Goal: Task Accomplishment & Management: Complete application form

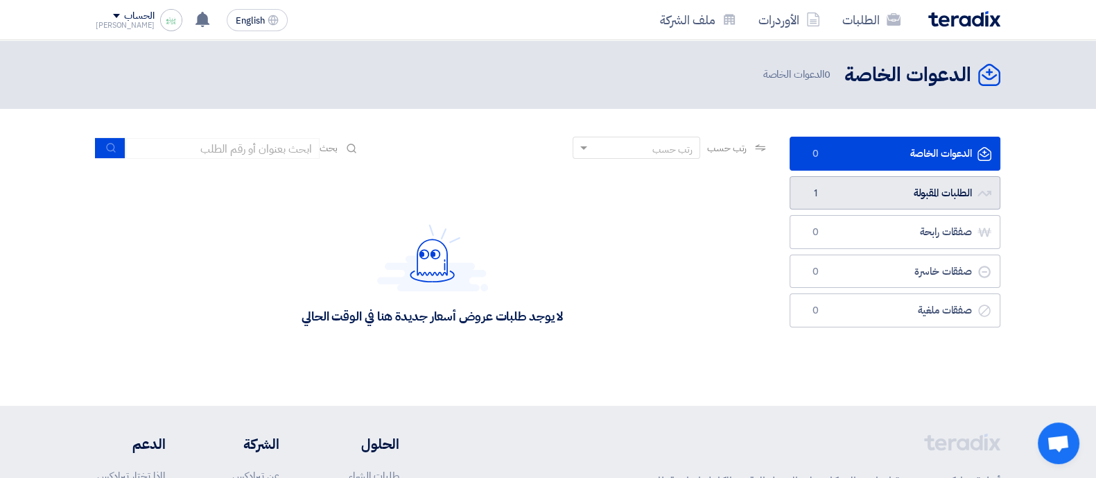
click at [866, 184] on link "الطلبات المقبولة الطلبات المقبولة 1" at bounding box center [895, 193] width 211 height 34
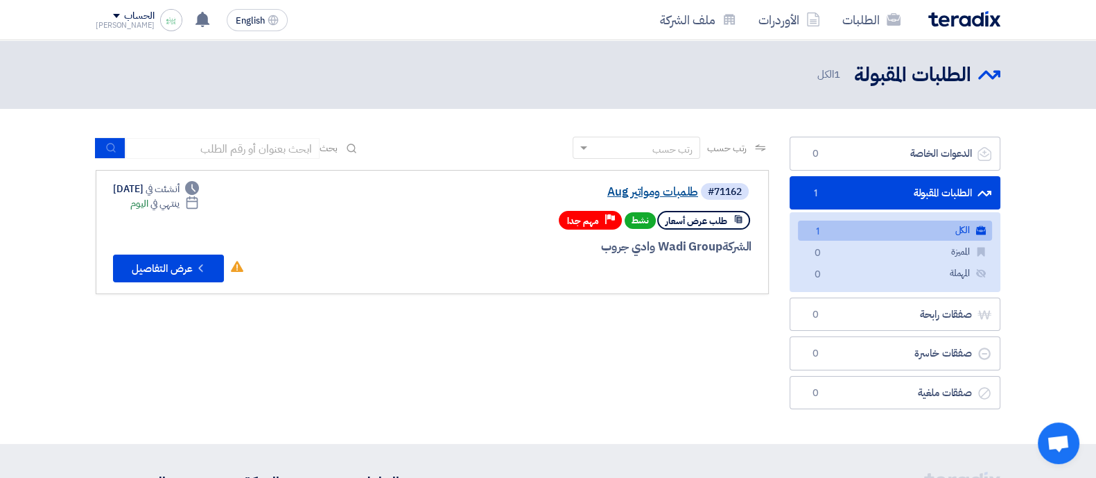
click at [643, 194] on link "طلمبات ومواتير Aug" at bounding box center [559, 192] width 277 height 12
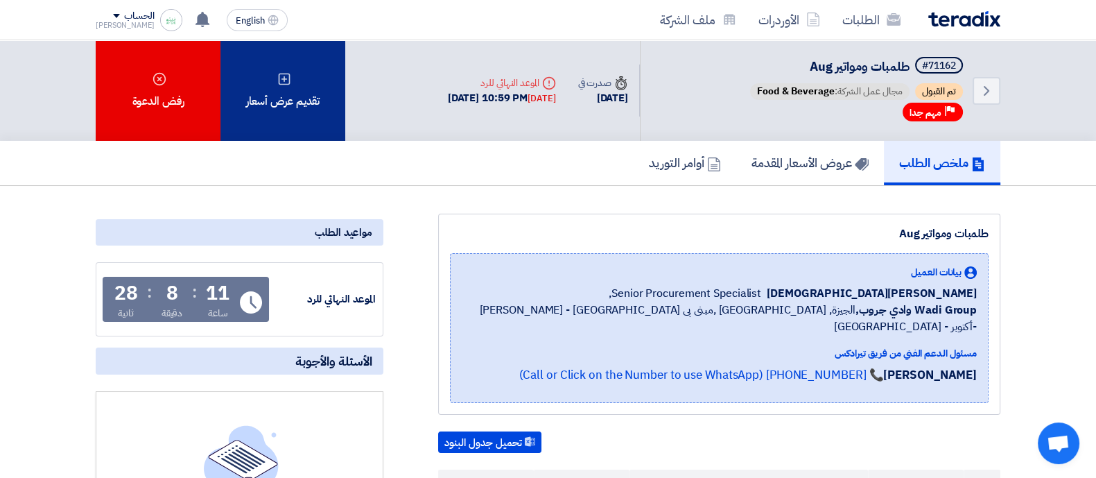
click at [261, 87] on div "تقديم عرض أسعار" at bounding box center [282, 90] width 125 height 101
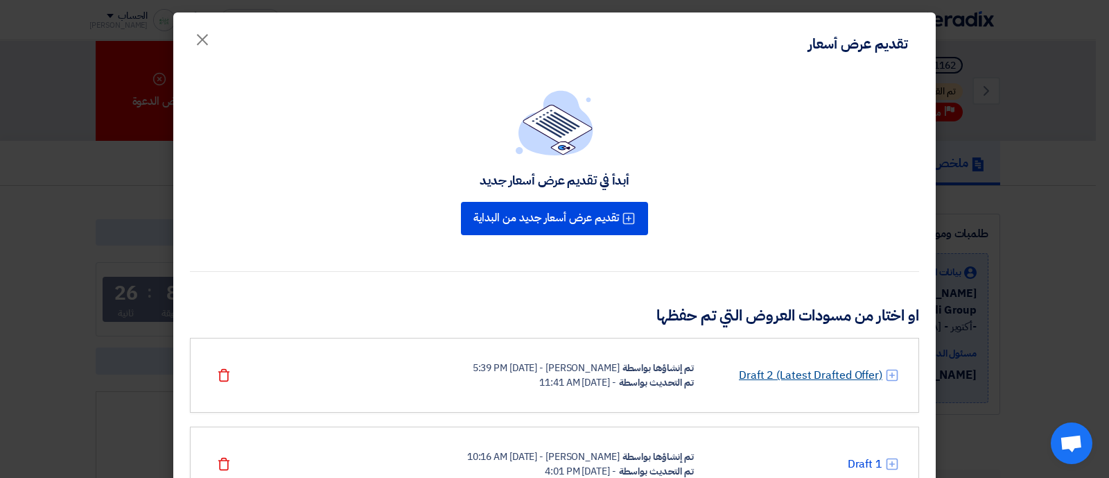
click at [808, 367] on link "Draft 2 (Latest Drafted Offer)" at bounding box center [811, 375] width 144 height 17
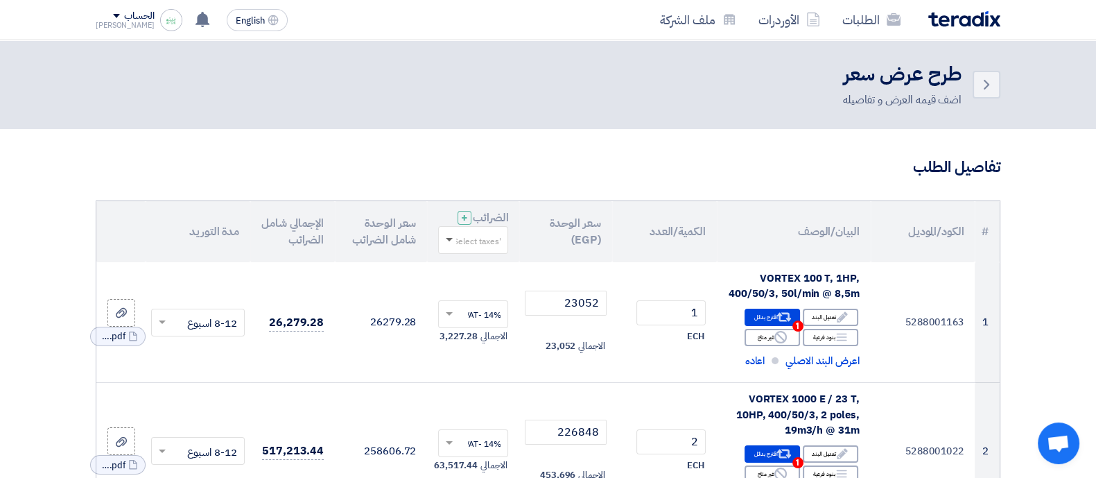
click at [452, 238] on span at bounding box center [449, 240] width 7 height 5
click at [492, 267] on span "14% -VAT" at bounding box center [481, 265] width 38 height 12
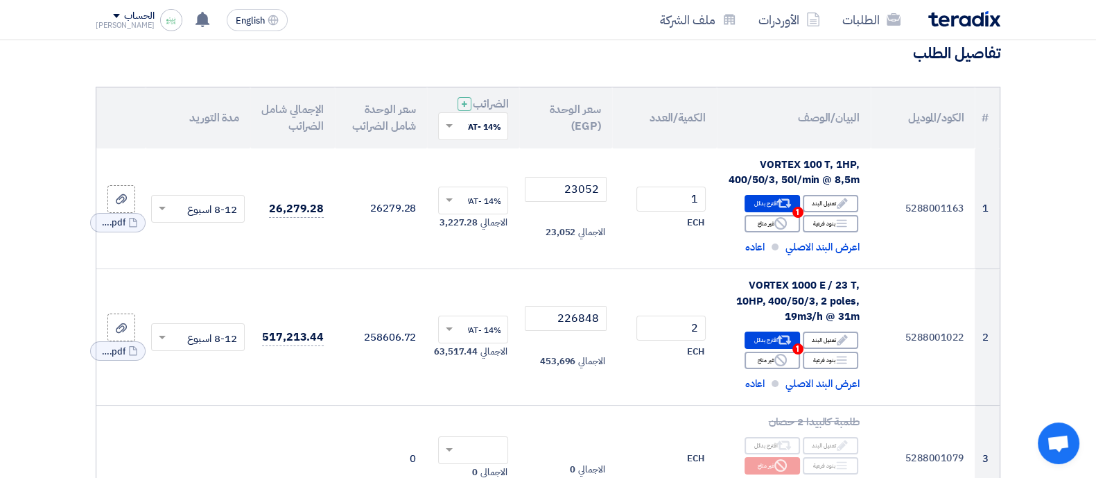
scroll to position [108, 0]
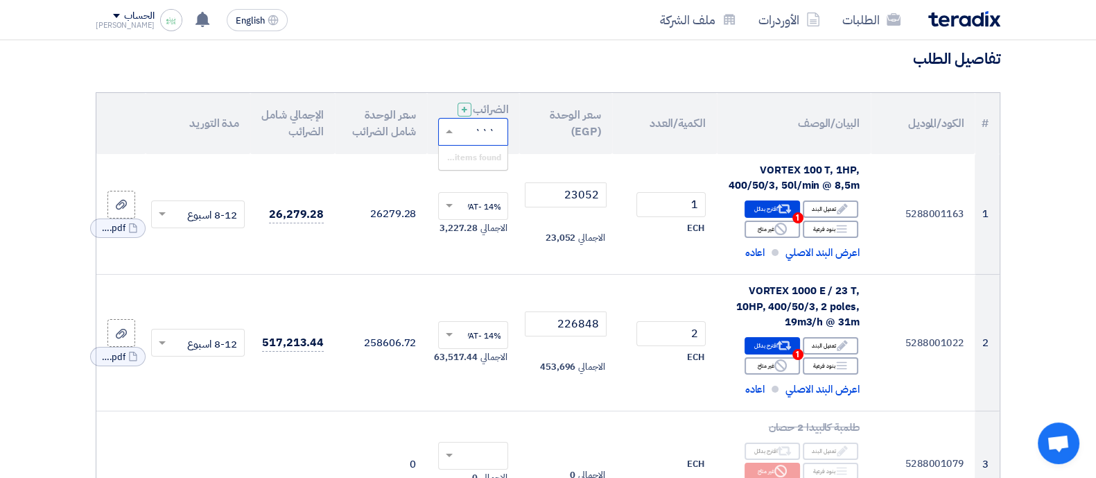
type input "````"
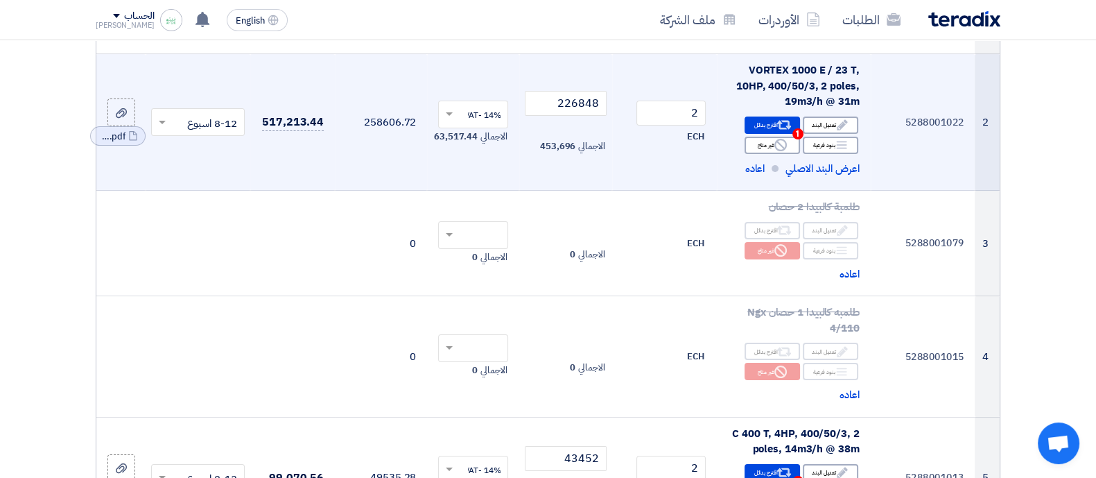
scroll to position [346, 0]
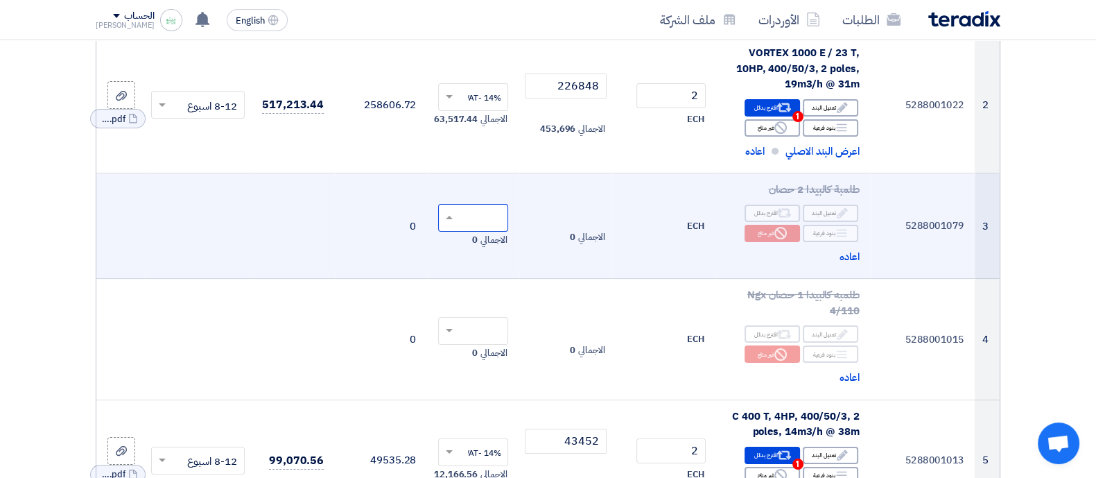
click at [446, 212] on span at bounding box center [447, 217] width 17 height 12
click at [370, 198] on td "0" at bounding box center [381, 225] width 92 height 105
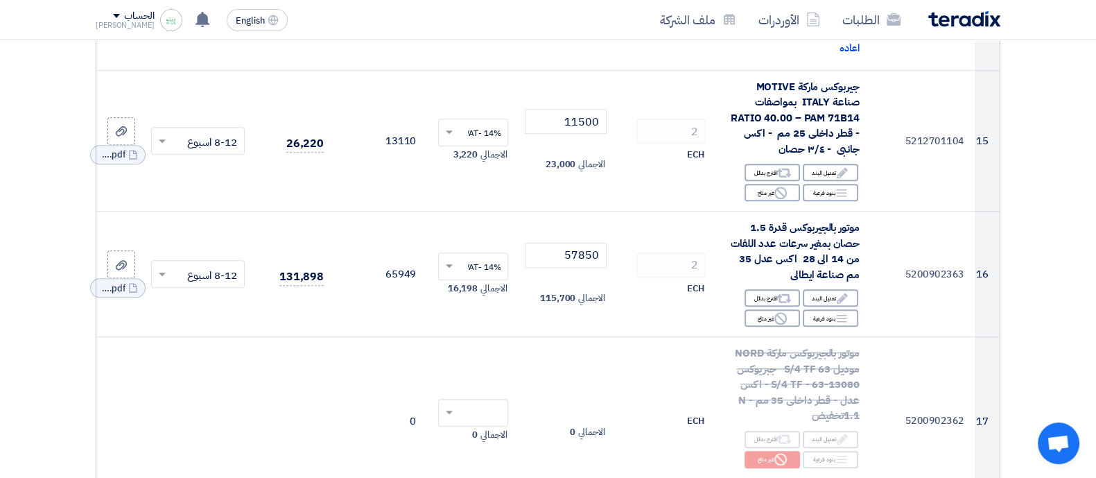
scroll to position [1827, 0]
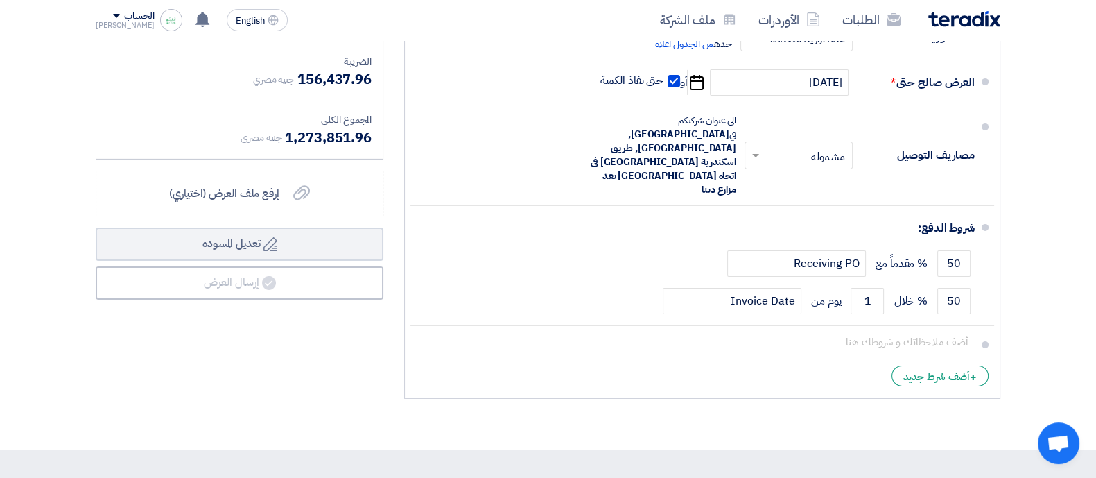
scroll to position [5741, 0]
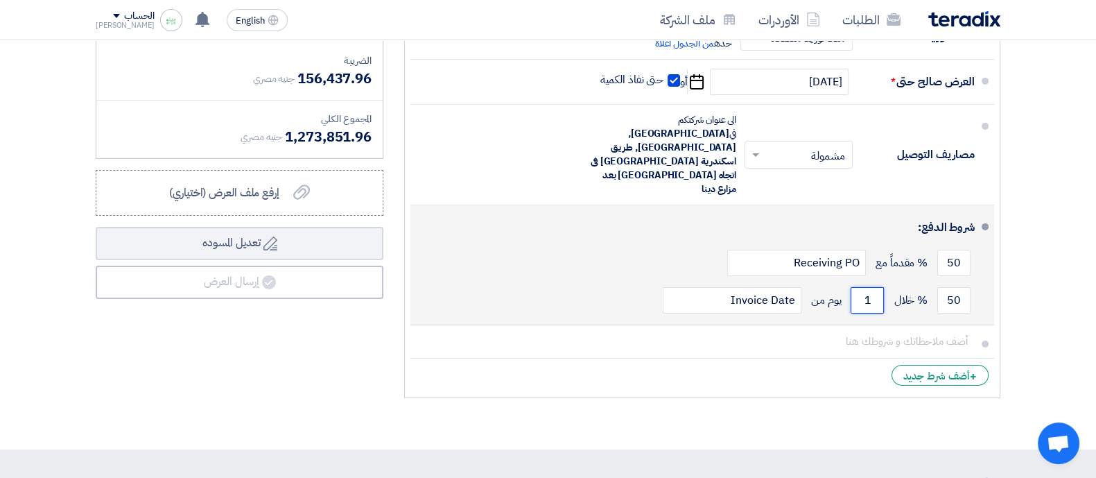
drag, startPoint x: 855, startPoint y: 237, endPoint x: 894, endPoint y: 231, distance: 40.0
click at [894, 281] on div "50 % خلال 1 يوم من Invoice Date" at bounding box center [698, 299] width 553 height 37
click at [770, 211] on div "شروط الدفع:" at bounding box center [704, 227] width 542 height 33
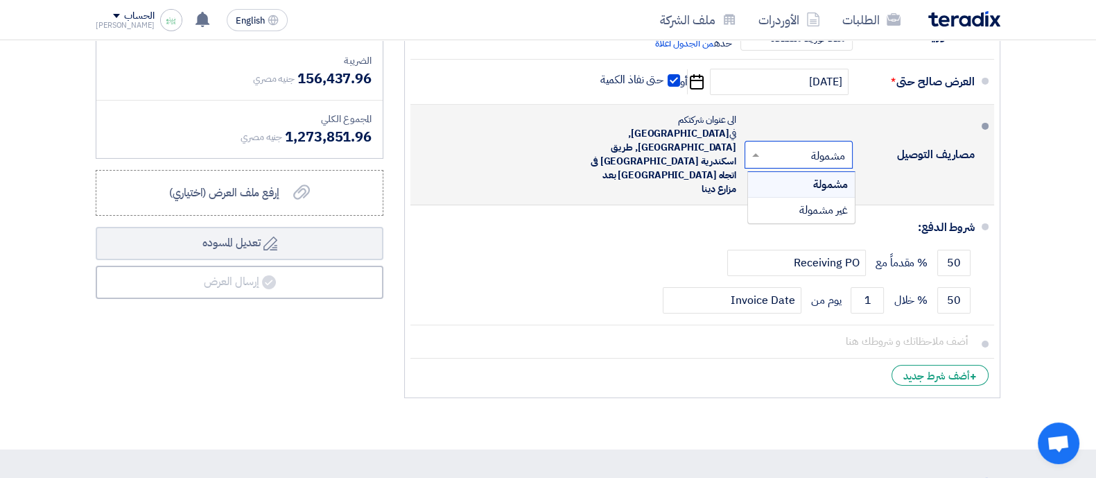
click at [763, 146] on input "text" at bounding box center [795, 156] width 101 height 20
click at [801, 202] on span "غير مشمولة" at bounding box center [823, 210] width 49 height 17
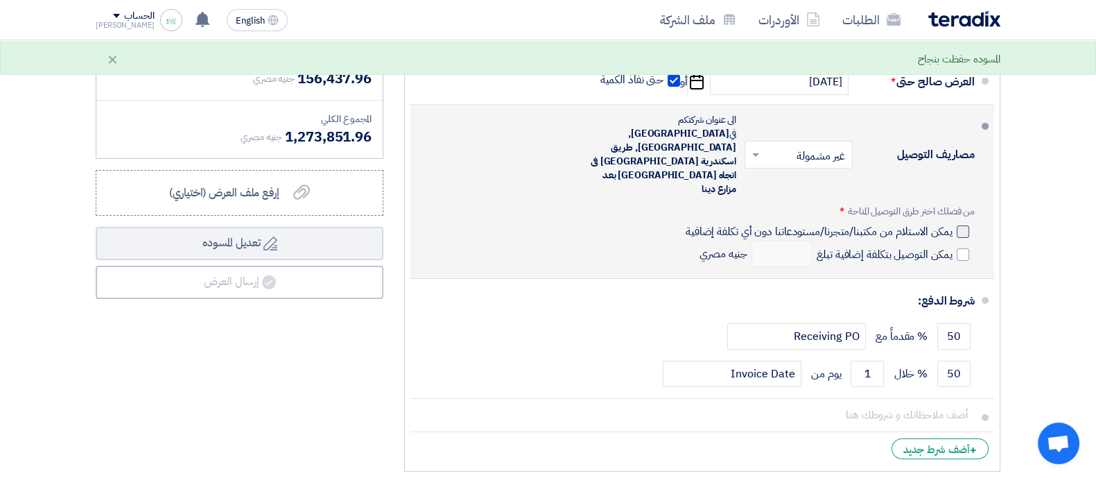
click at [967, 225] on div at bounding box center [963, 231] width 12 height 12
click at [953, 224] on input "يمكن الاستلام من مكتبنا/متجرنا/مستودعاتنا دون أي تكلفة إضافية" at bounding box center [818, 237] width 270 height 26
checkbox input "true"
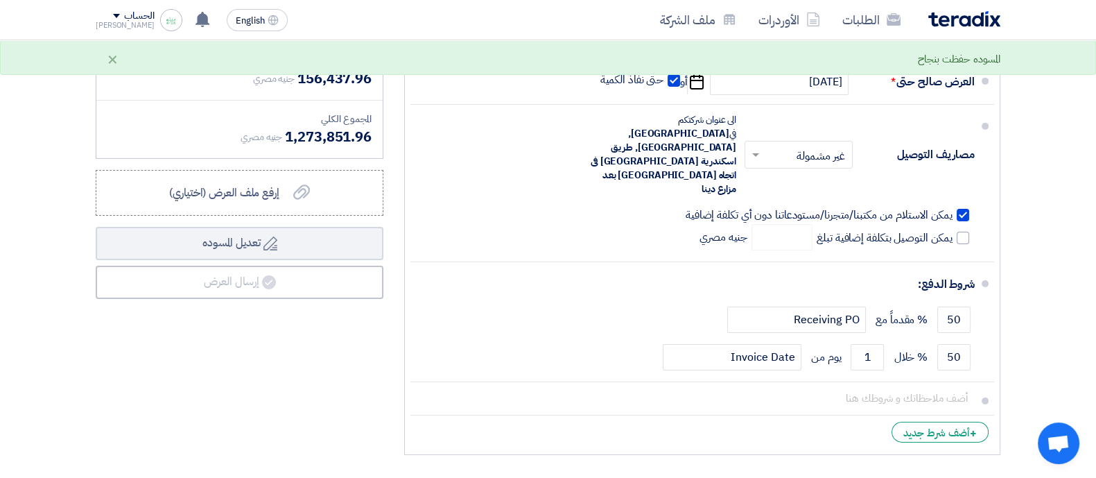
click at [763, 146] on input "text" at bounding box center [795, 156] width 101 height 20
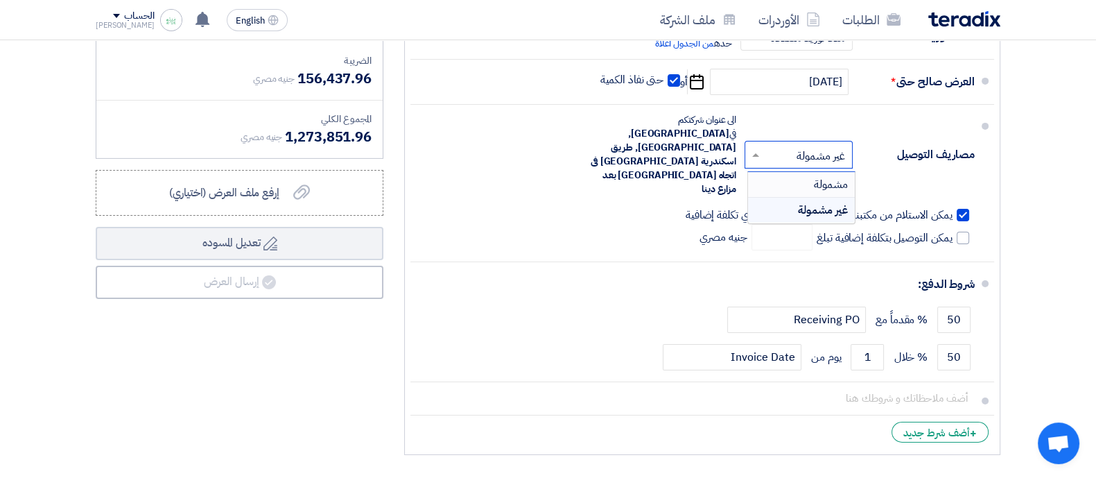
click at [828, 176] on span "مشمولة" at bounding box center [831, 184] width 34 height 17
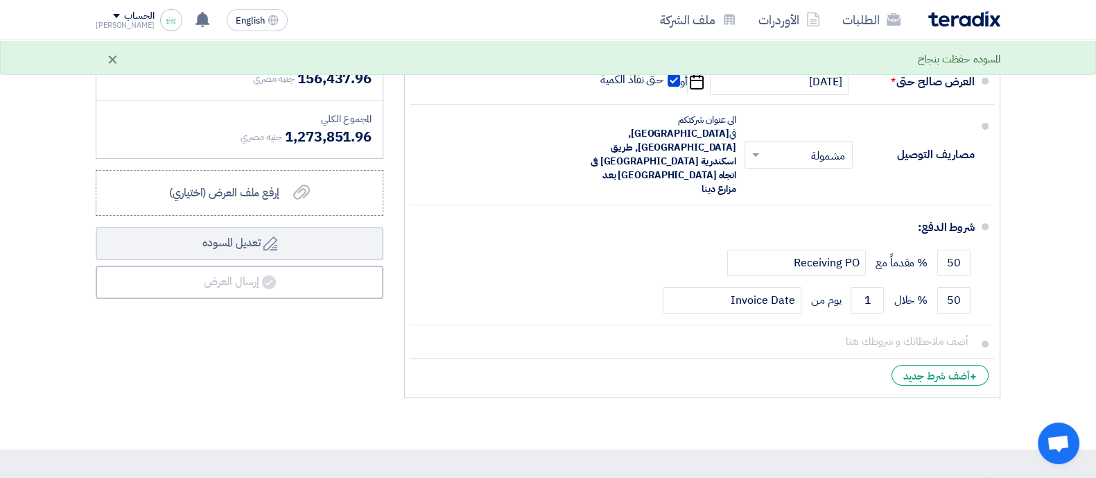
click at [111, 66] on div "×" at bounding box center [113, 59] width 12 height 17
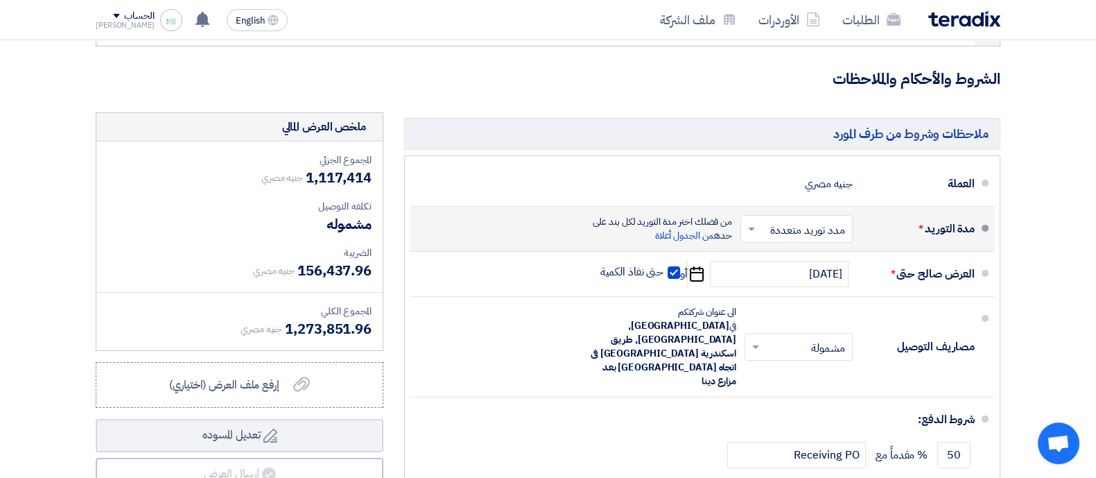
scroll to position [5558, 0]
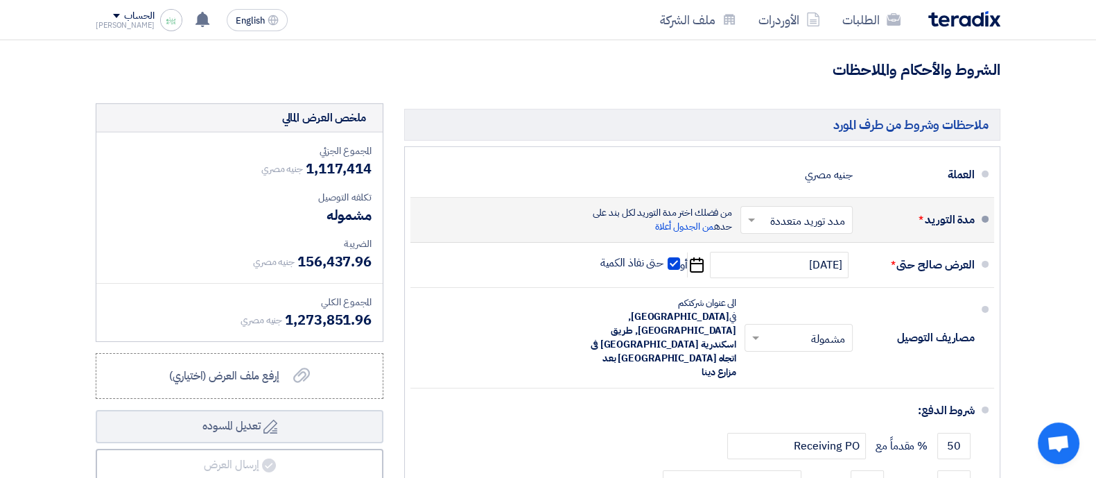
click at [745, 213] on span at bounding box center [749, 220] width 17 height 14
click at [838, 267] on span "مدة توريد موحدة" at bounding box center [811, 275] width 71 height 17
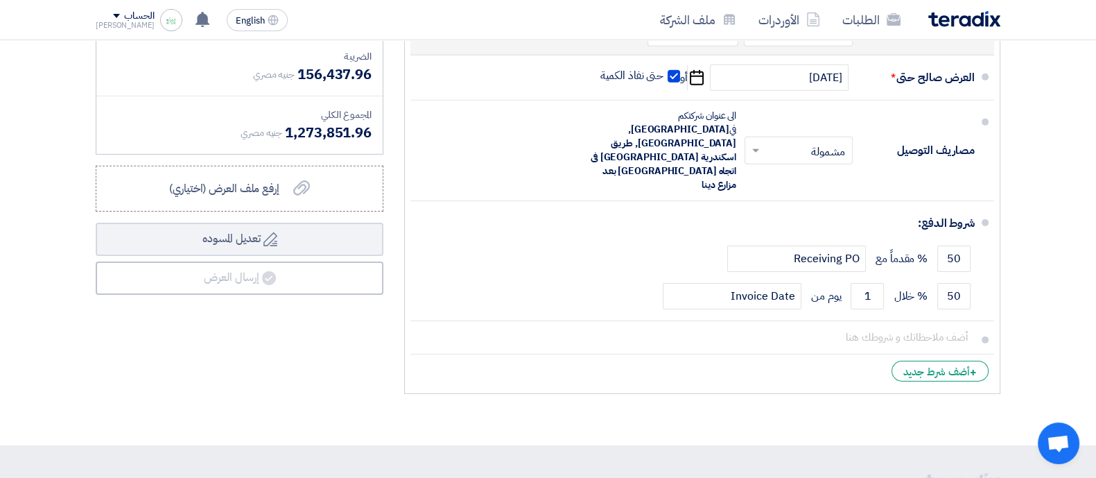
scroll to position [5355, 0]
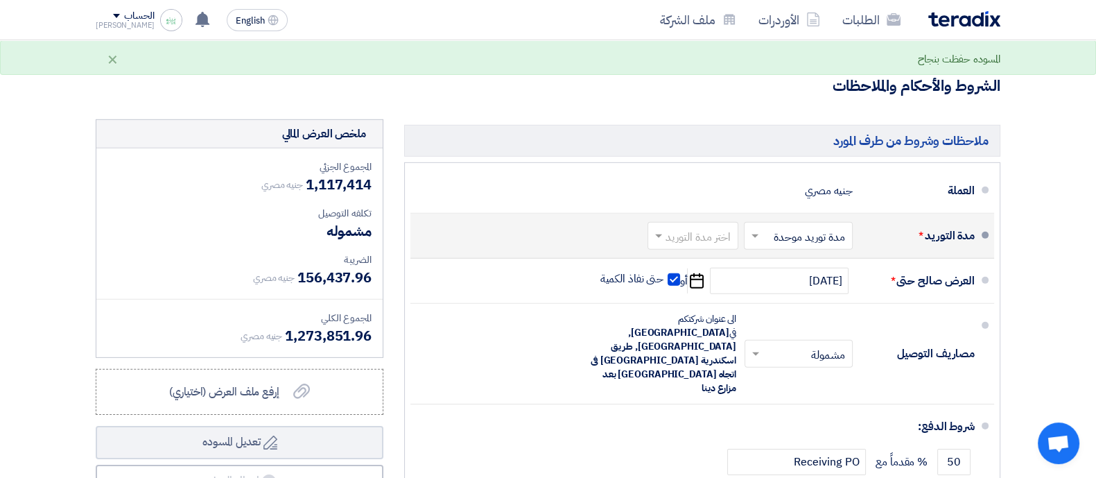
click at [693, 227] on input "text" at bounding box center [690, 237] width 84 height 20
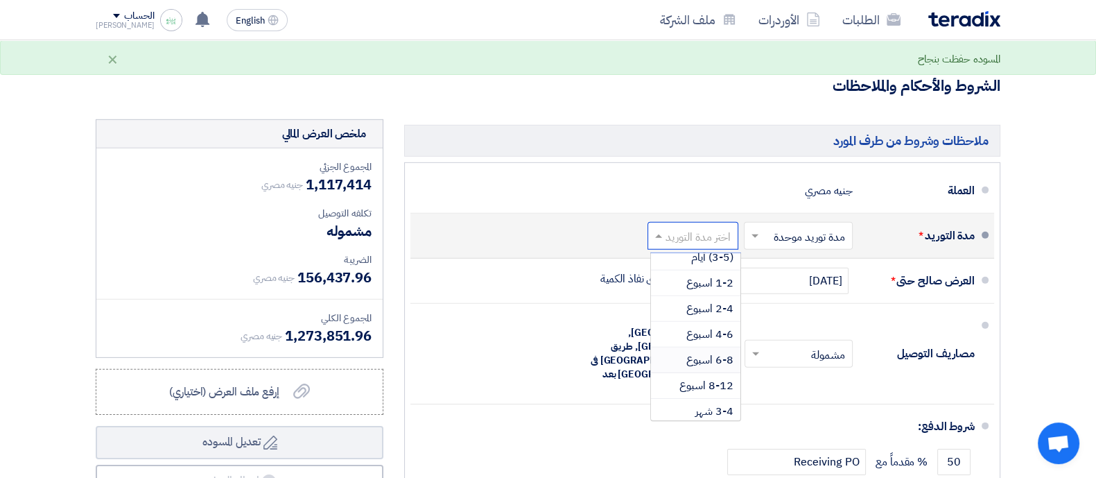
scroll to position [40, 0]
click at [722, 346] on span "6-8 اسبوع" at bounding box center [709, 354] width 47 height 17
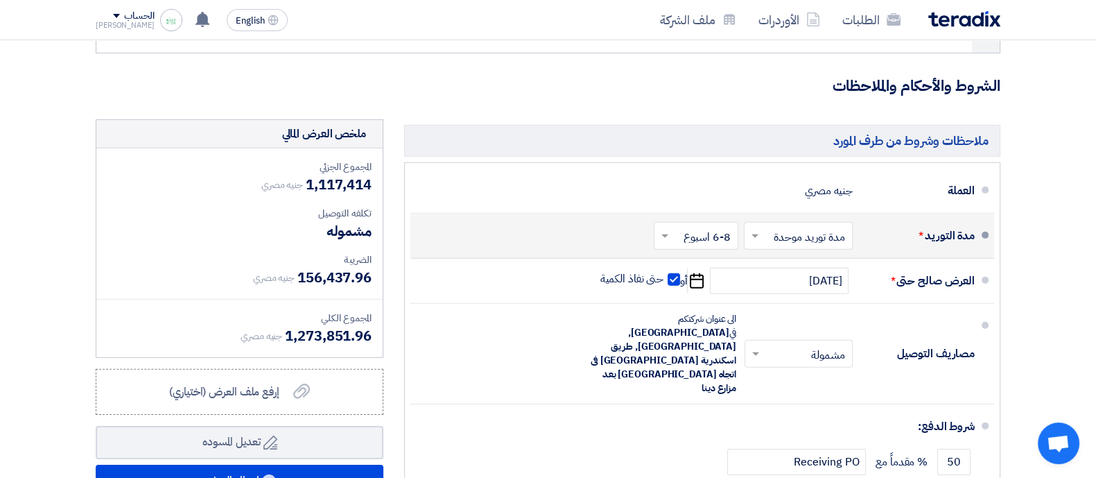
click at [749, 229] on span at bounding box center [753, 236] width 17 height 14
click at [799, 257] on span "مدد توريد متعددة" at bounding box center [810, 265] width 75 height 17
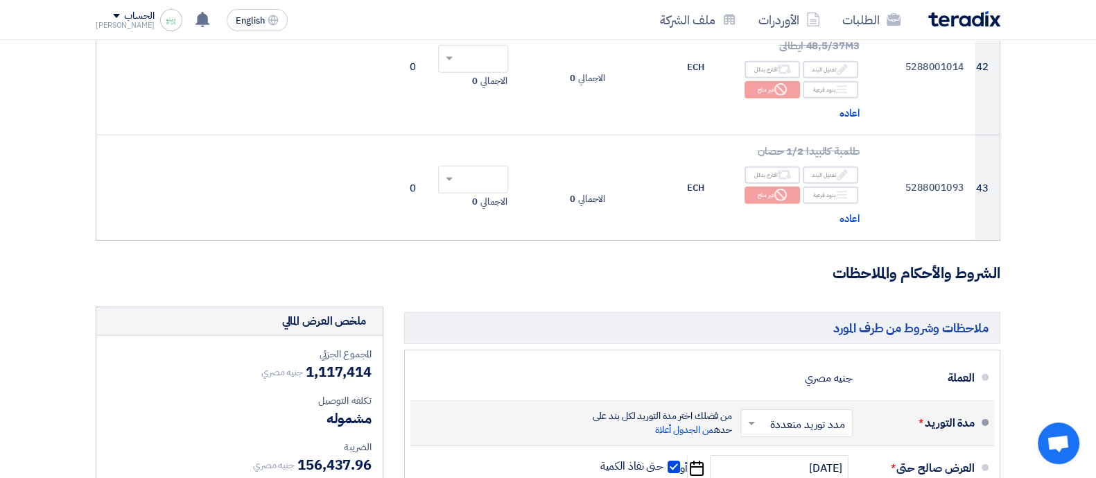
scroll to position [5558, 0]
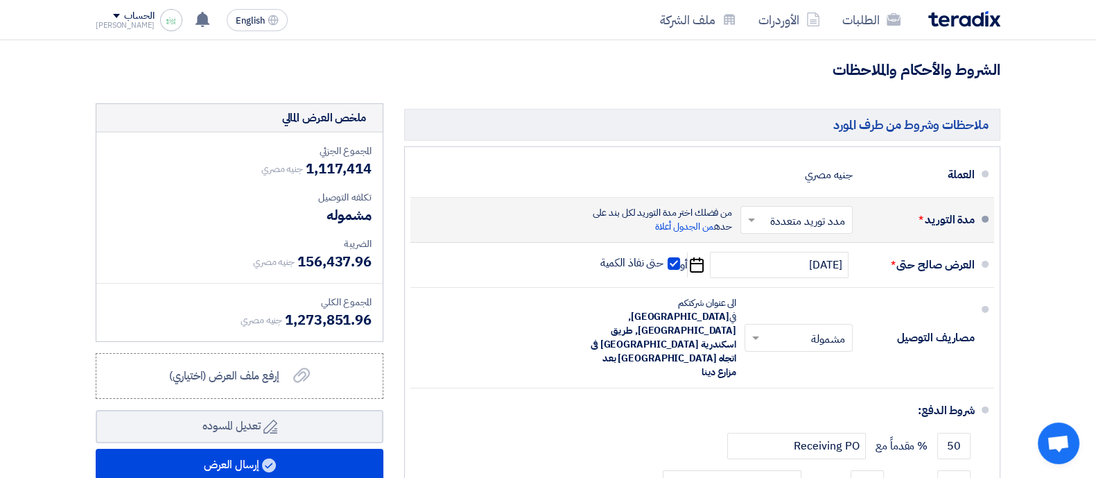
click at [686, 206] on div "من فضلك اختر مدة التوريد لكل بند على حده من الجدول أعلاة" at bounding box center [656, 220] width 153 height 28
click at [681, 219] on span "من الجدول أعلاة" at bounding box center [685, 226] width 60 height 15
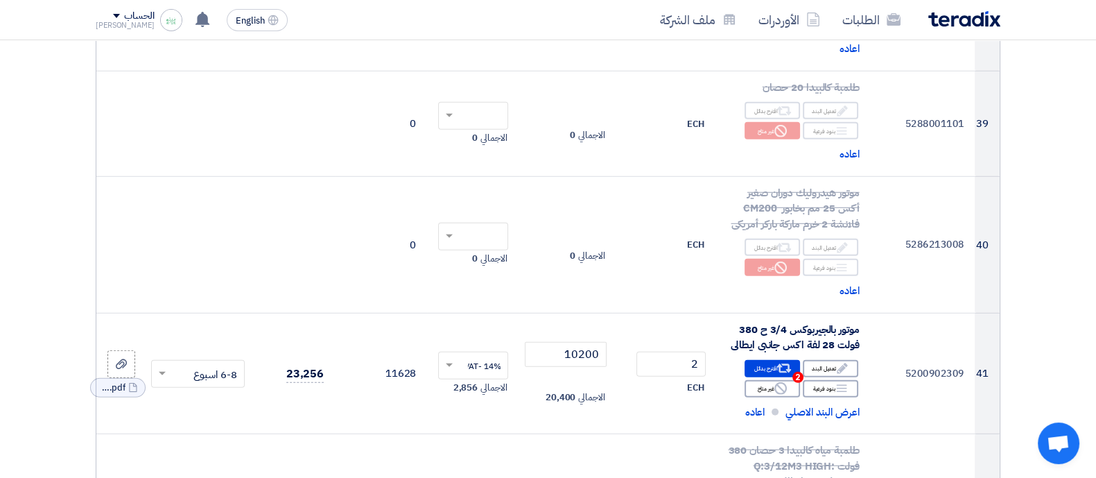
scroll to position [4920, 0]
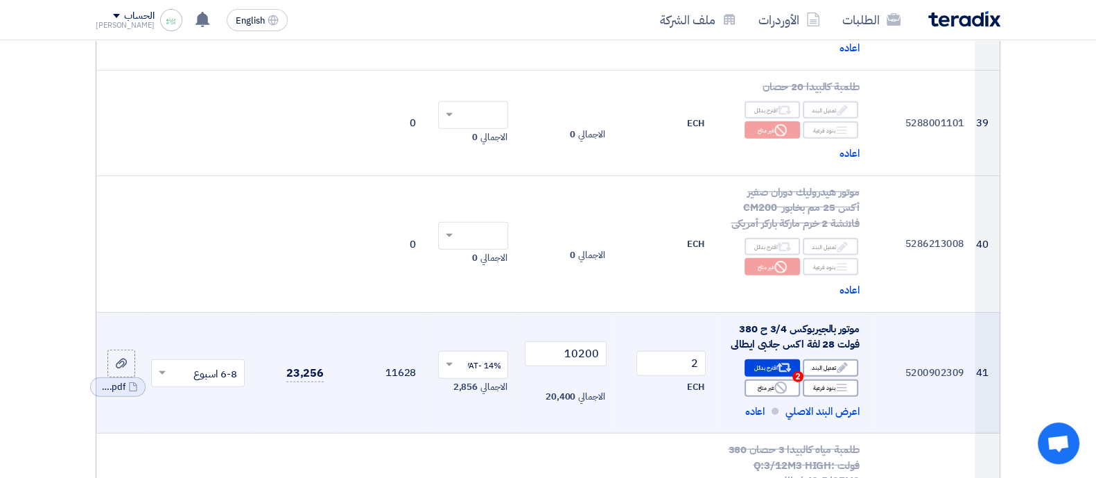
click at [188, 363] on input "text" at bounding box center [206, 374] width 66 height 23
click at [218, 198] on span "(1-2) أيام" at bounding box center [218, 205] width 40 height 15
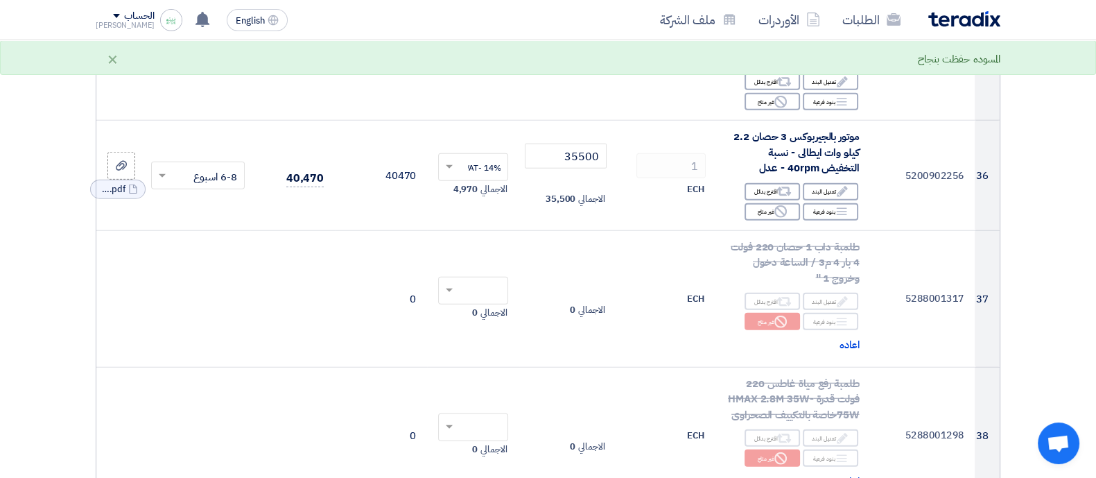
scroll to position [4490, 0]
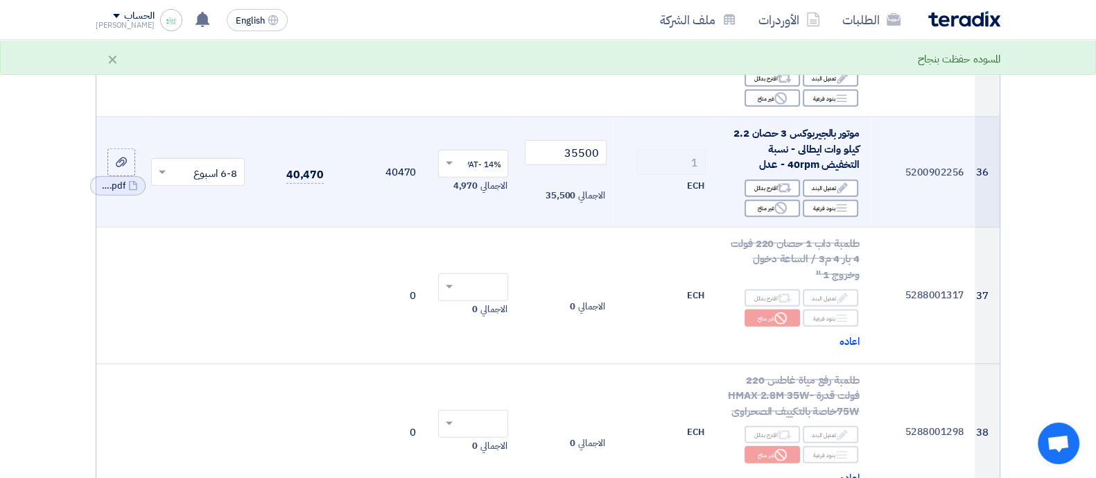
click at [189, 162] on input "text" at bounding box center [206, 173] width 66 height 23
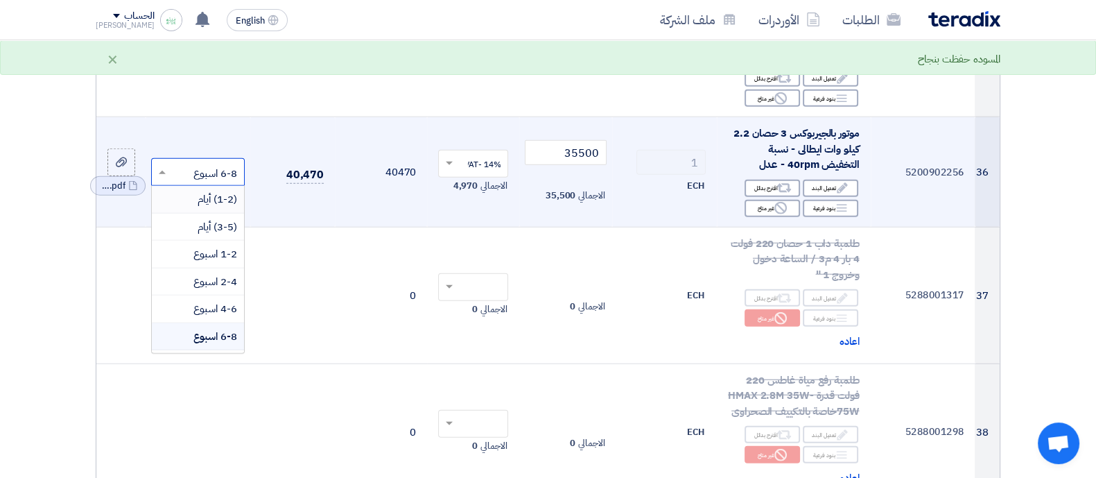
click at [231, 191] on span "(1-2) أيام" at bounding box center [218, 198] width 40 height 15
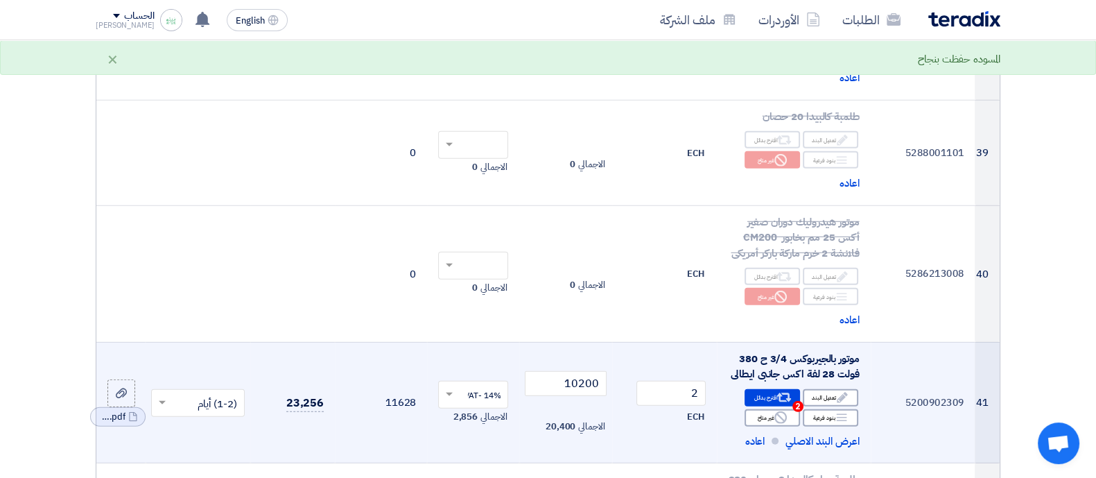
scroll to position [4892, 0]
